Goal: Task Accomplishment & Management: Use online tool/utility

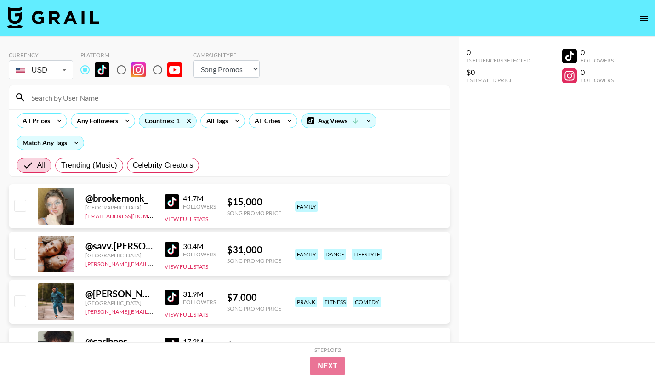
select select "Song"
click at [233, 123] on icon at bounding box center [237, 121] width 15 height 14
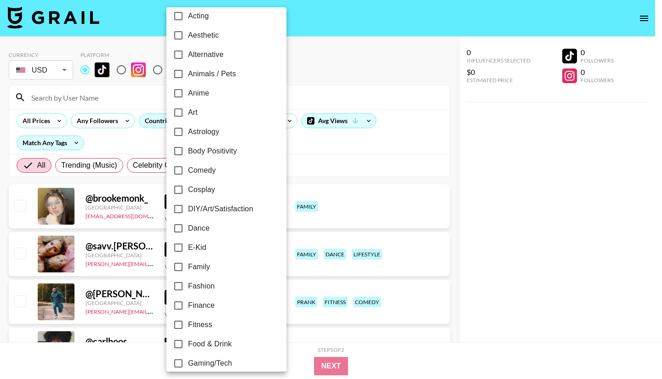
scroll to position [46, 0]
click at [183, 303] on input "Fitness" at bounding box center [178, 306] width 19 height 19
checkbox input "true"
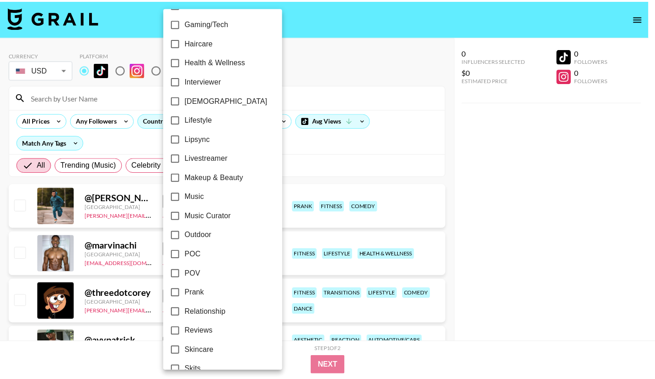
scroll to position [499, 0]
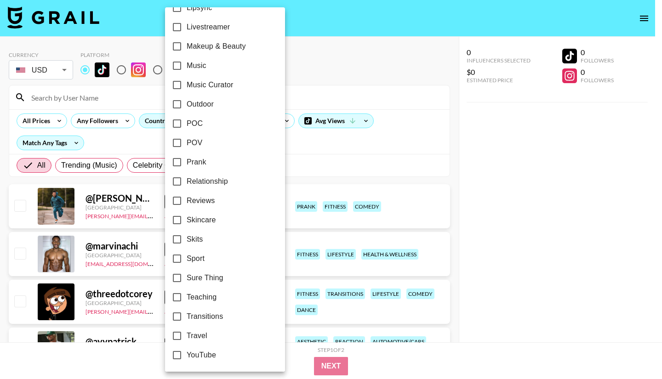
click at [533, 213] on div at bounding box center [331, 189] width 662 height 379
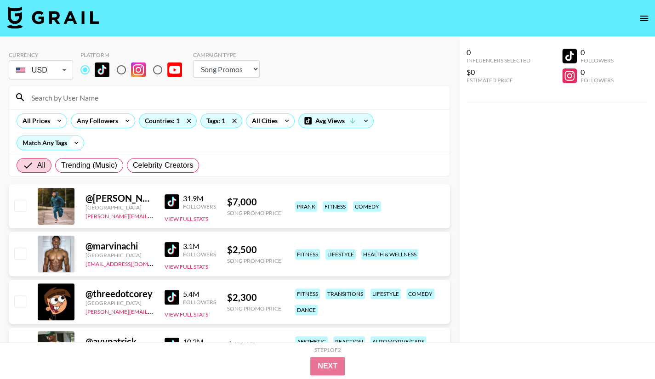
click at [70, 145] on icon at bounding box center [76, 143] width 15 height 14
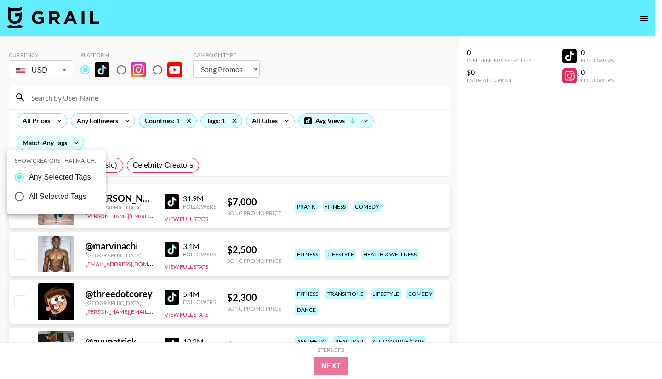
click at [138, 145] on div at bounding box center [331, 189] width 662 height 379
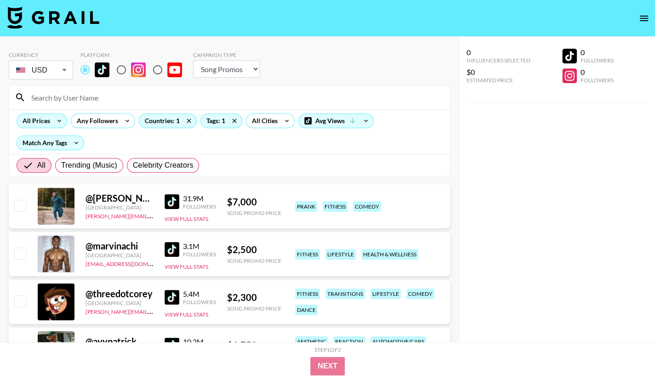
click at [46, 125] on div "All Prices" at bounding box center [34, 121] width 35 height 14
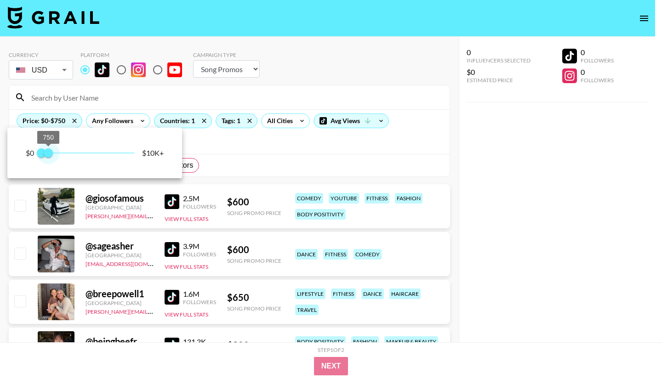
type input "500"
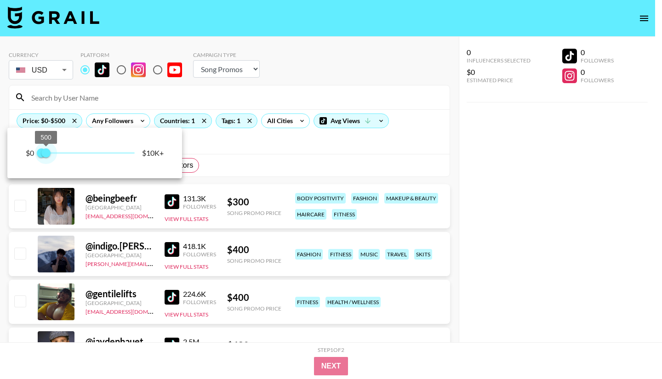
drag, startPoint x: 135, startPoint y: 153, endPoint x: 46, endPoint y: 155, distance: 88.7
click at [46, 155] on span "500" at bounding box center [45, 152] width 9 height 9
click at [483, 177] on div at bounding box center [331, 189] width 662 height 379
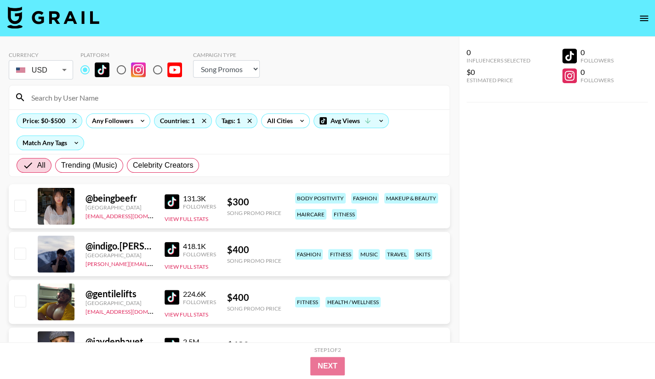
click at [174, 198] on img at bounding box center [171, 201] width 15 height 15
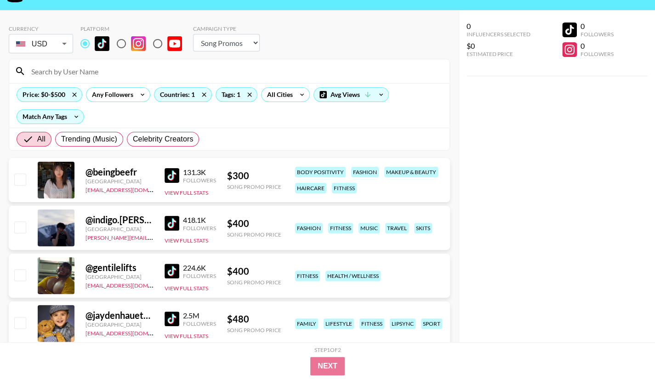
scroll to position [46, 0]
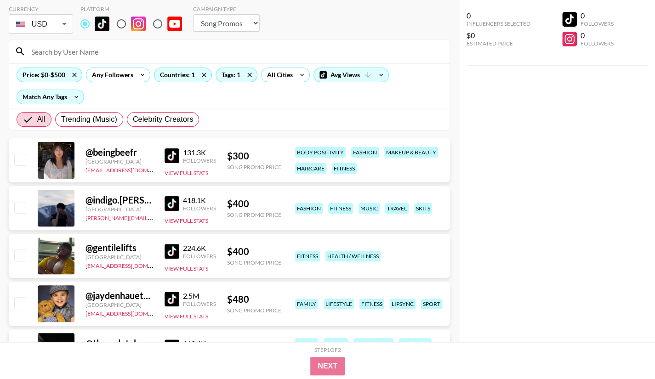
click at [164, 148] on link at bounding box center [173, 155] width 18 height 15
click at [172, 204] on img at bounding box center [171, 203] width 15 height 15
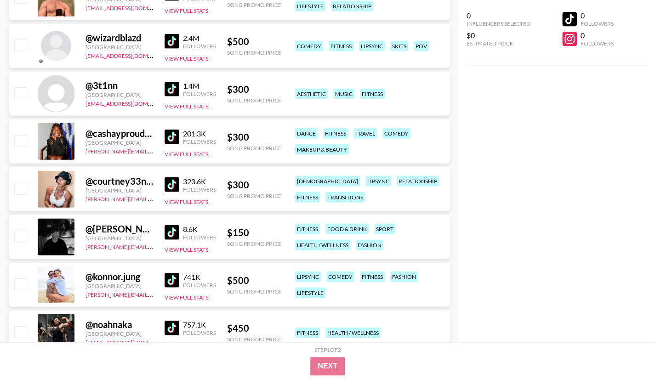
scroll to position [1286, 0]
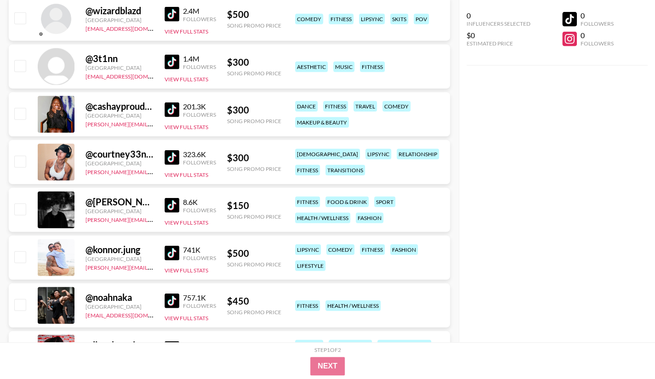
click at [177, 208] on img at bounding box center [171, 205] width 15 height 15
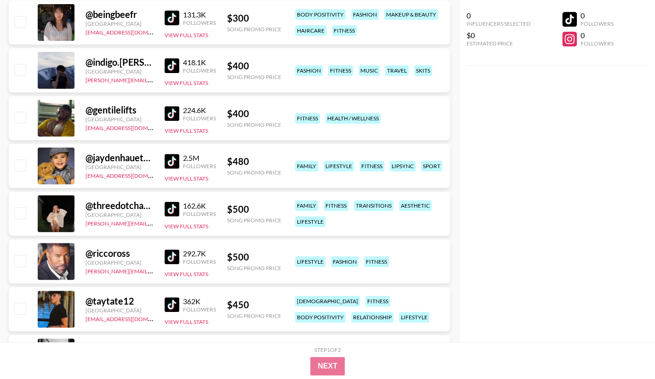
scroll to position [138, 0]
